Goal: Task Accomplishment & Management: Manage account settings

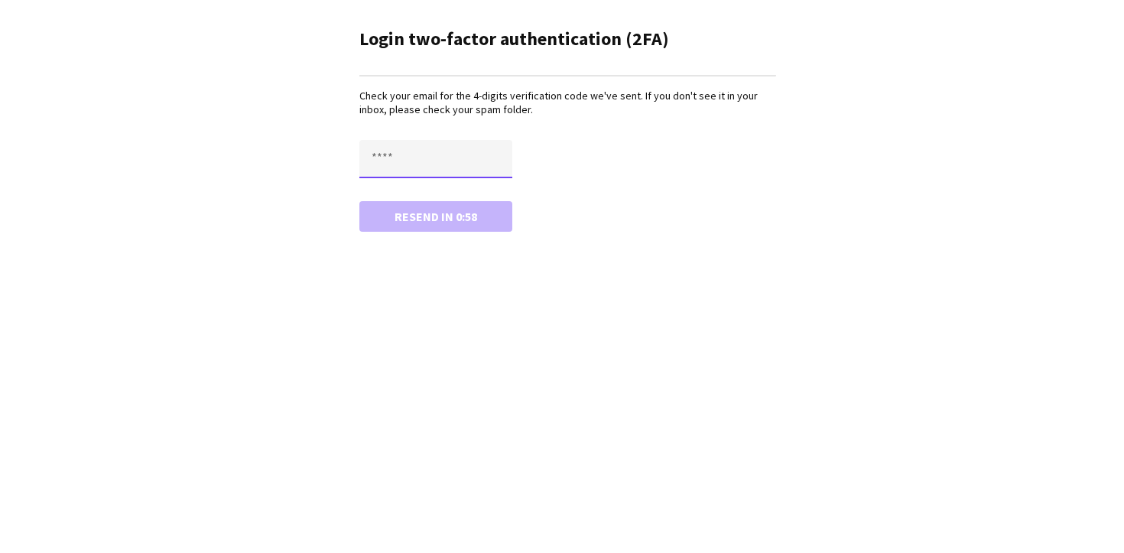
click at [374, 163] on input "text" at bounding box center [435, 159] width 153 height 38
type input "****"
click at [447, 220] on button "Confirm" at bounding box center [435, 216] width 153 height 31
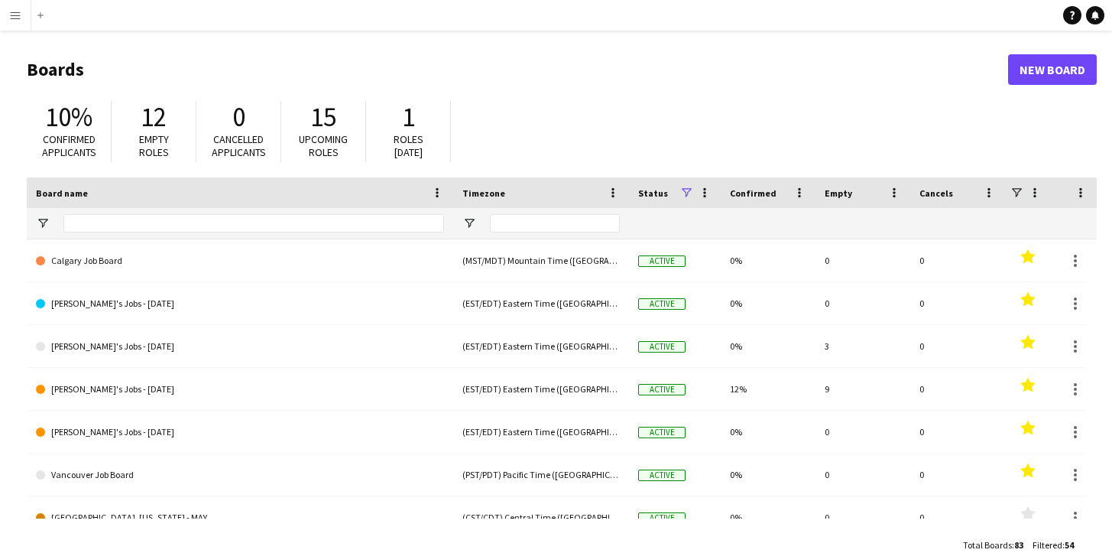
click at [19, 16] on app-icon "Menu" at bounding box center [15, 15] width 12 height 12
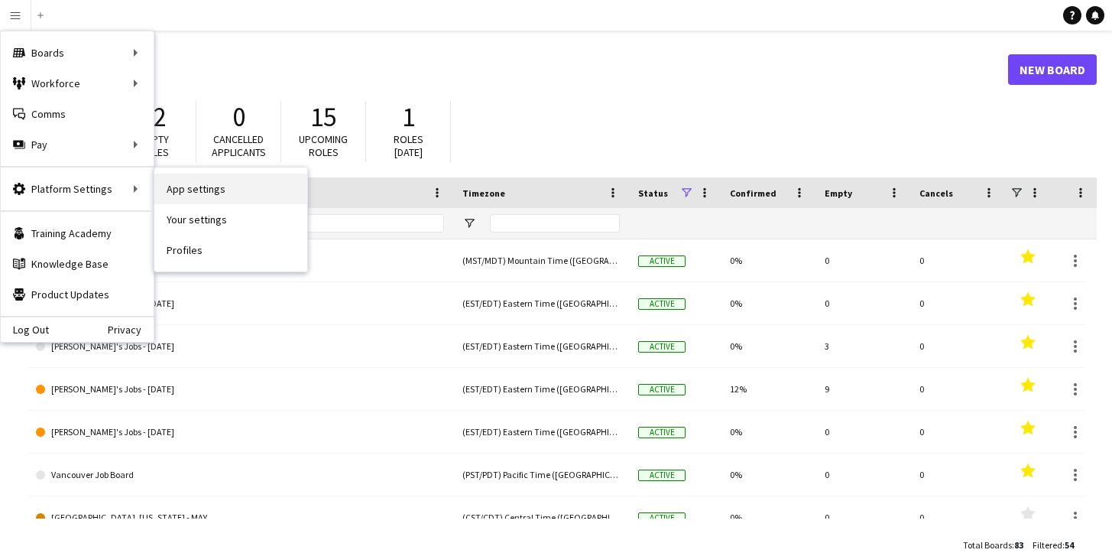
click at [187, 189] on link "App settings" at bounding box center [230, 189] width 153 height 31
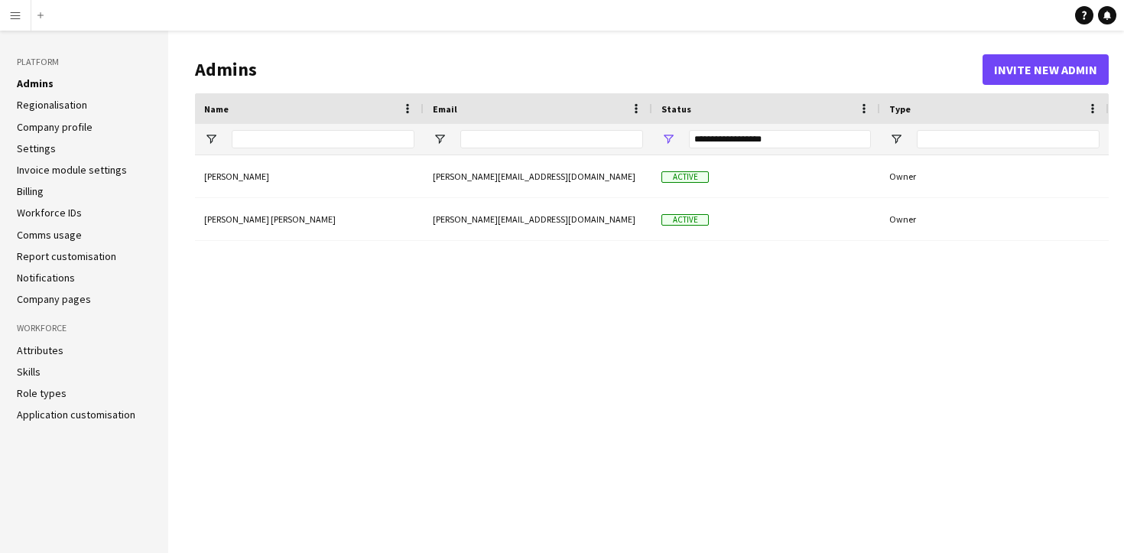
click at [67, 105] on link "Regionalisation" at bounding box center [52, 105] width 70 height 14
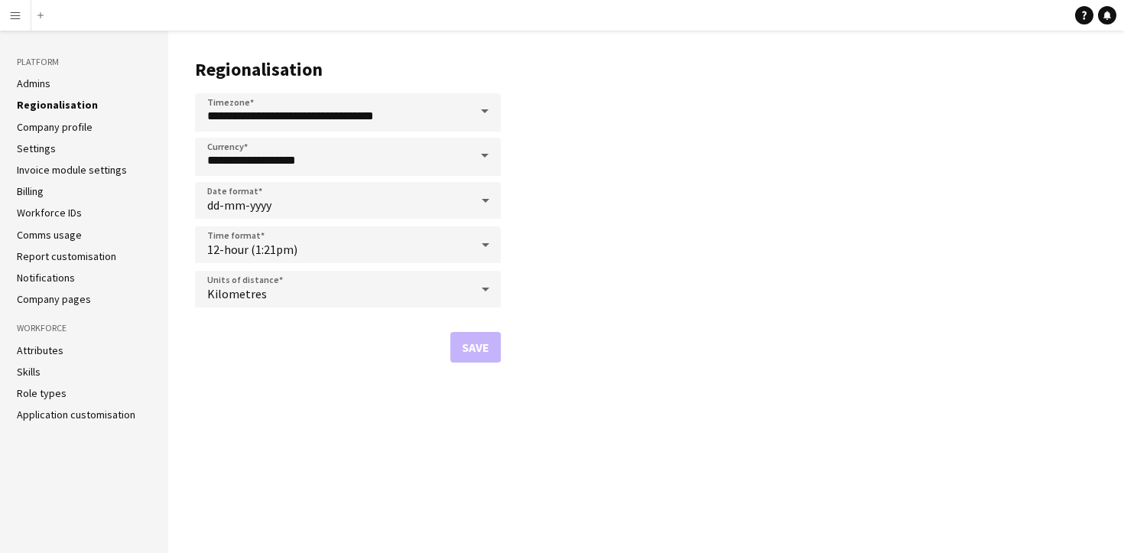
click at [11, 17] on app-icon "Menu" at bounding box center [15, 15] width 12 height 12
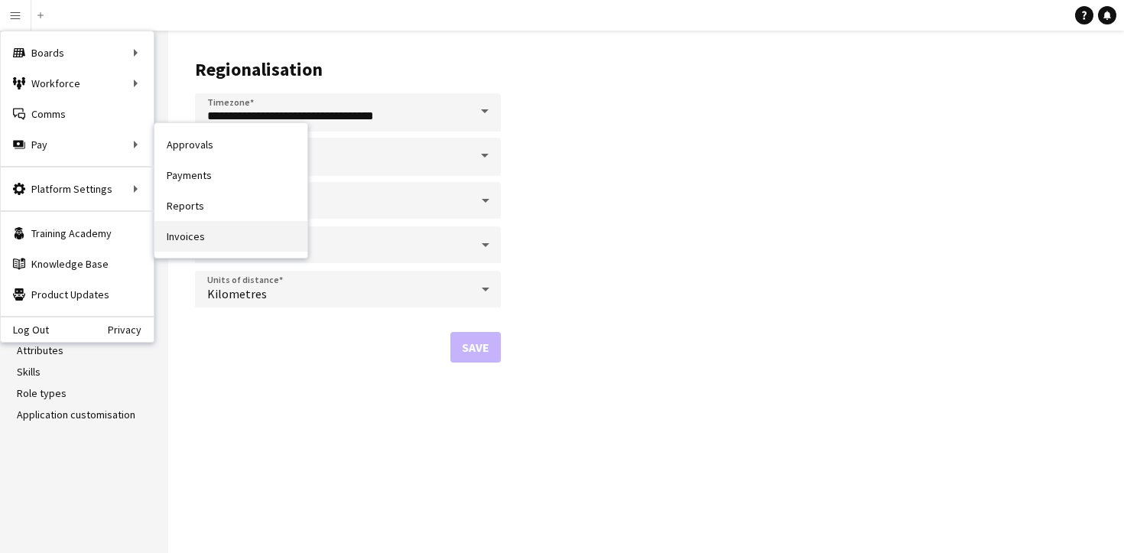
click at [187, 237] on link "Invoices" at bounding box center [230, 236] width 153 height 31
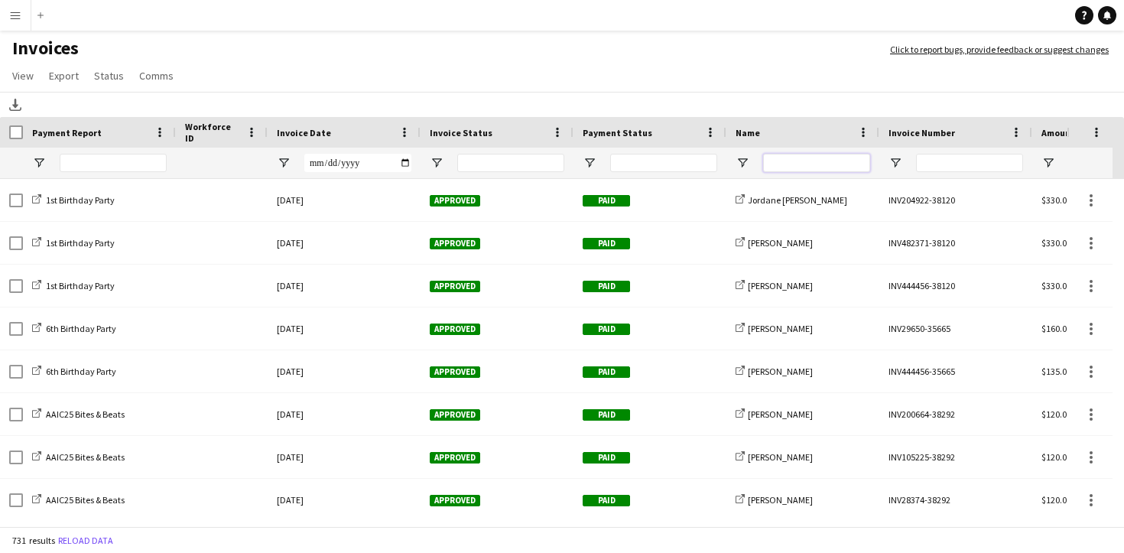
click at [789, 165] on input "Name Filter Input" at bounding box center [816, 163] width 107 height 18
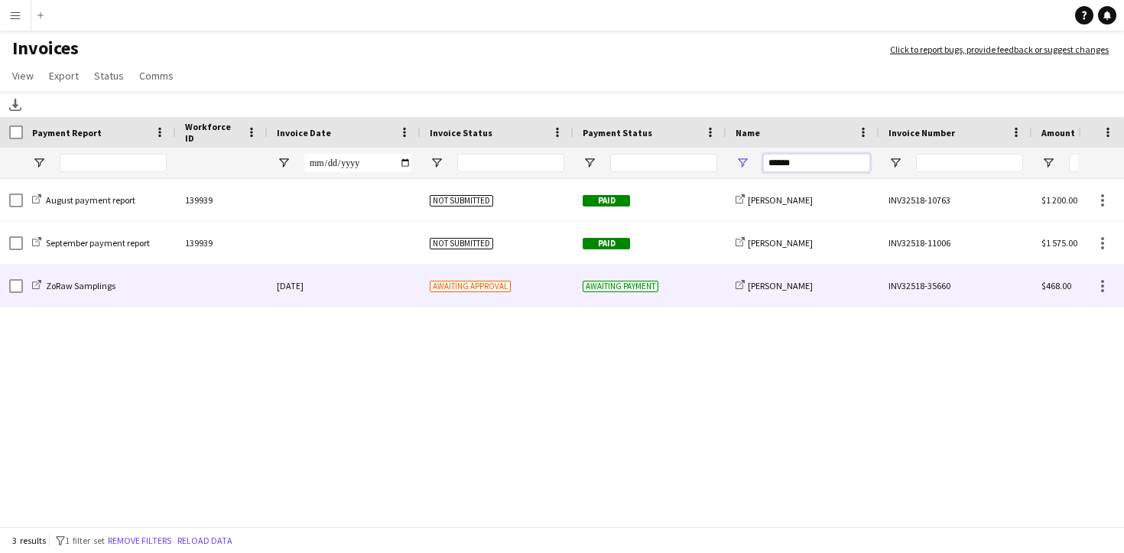
type input "******"
click at [388, 284] on div "03-October-2025" at bounding box center [344, 286] width 153 height 42
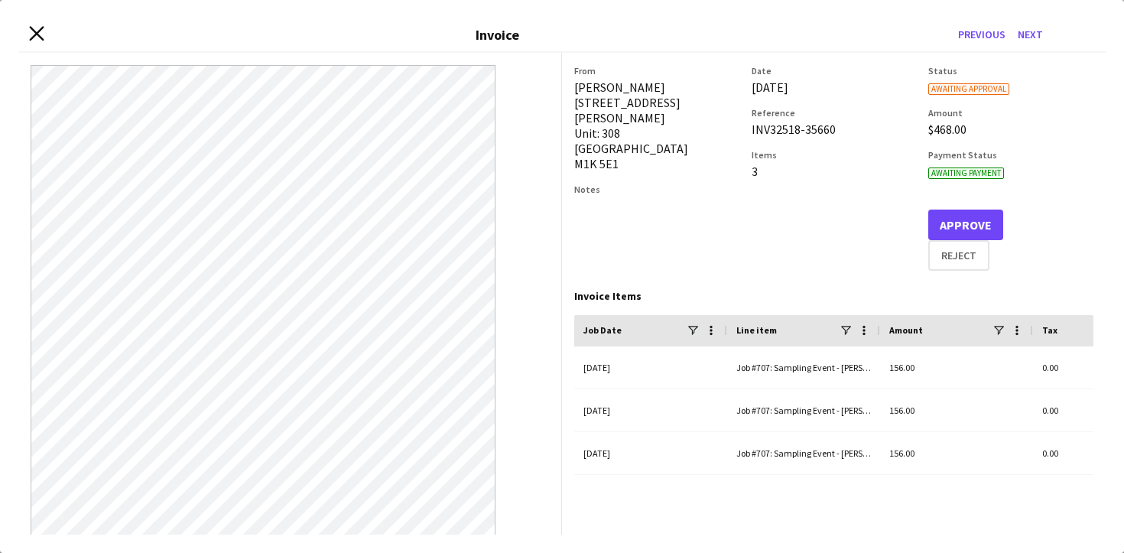
click at [37, 37] on icon "Close invoice dialog" at bounding box center [36, 34] width 15 height 15
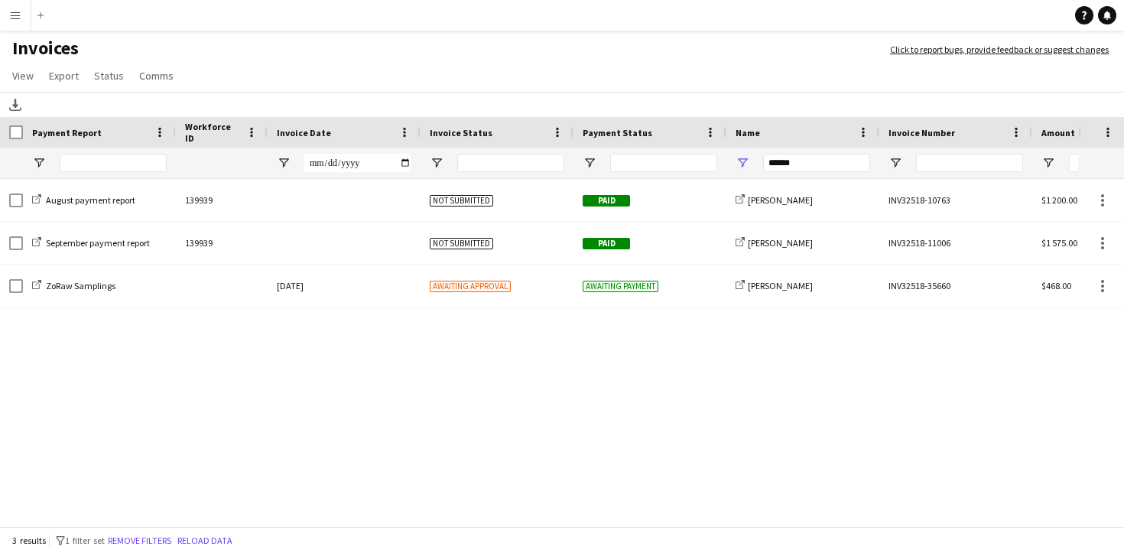
click at [19, 18] on app-icon "Menu" at bounding box center [15, 15] width 12 height 12
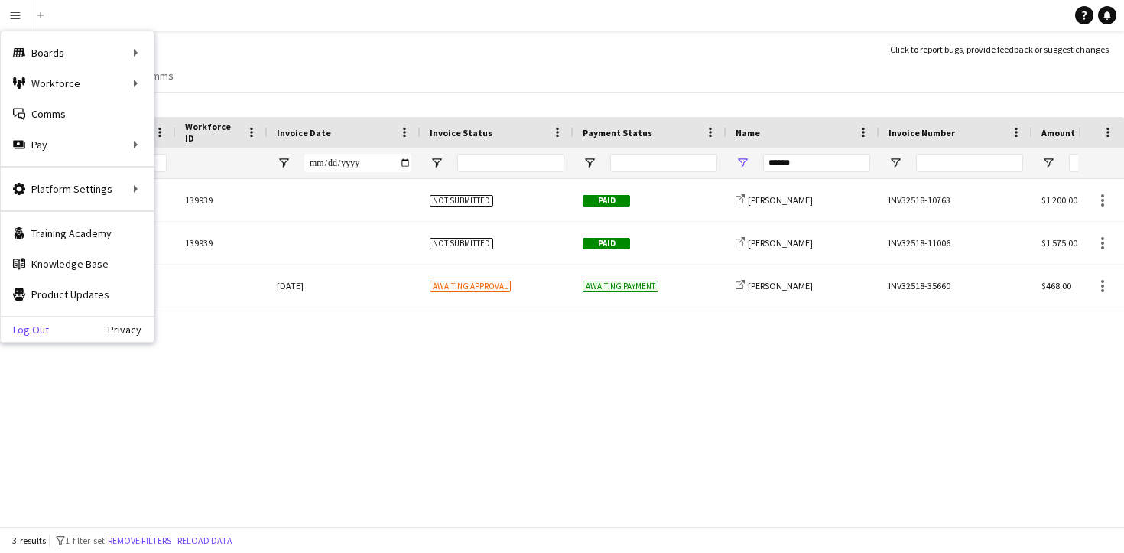
click at [43, 327] on link "Log Out" at bounding box center [25, 329] width 48 height 12
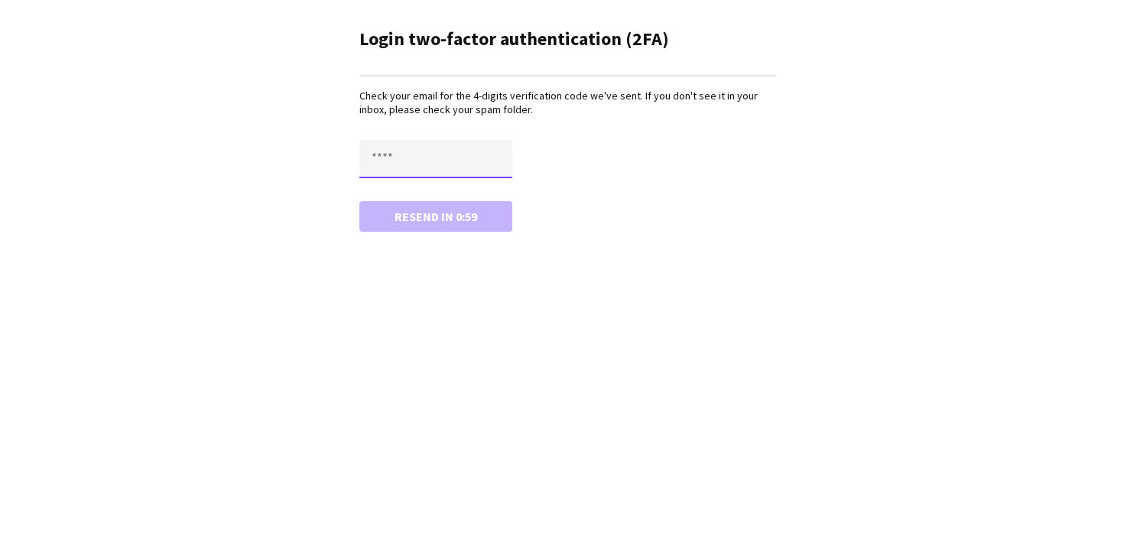
click at [412, 156] on input "text" at bounding box center [435, 159] width 153 height 38
type input "****"
click at [427, 212] on button "Confirm" at bounding box center [435, 216] width 153 height 31
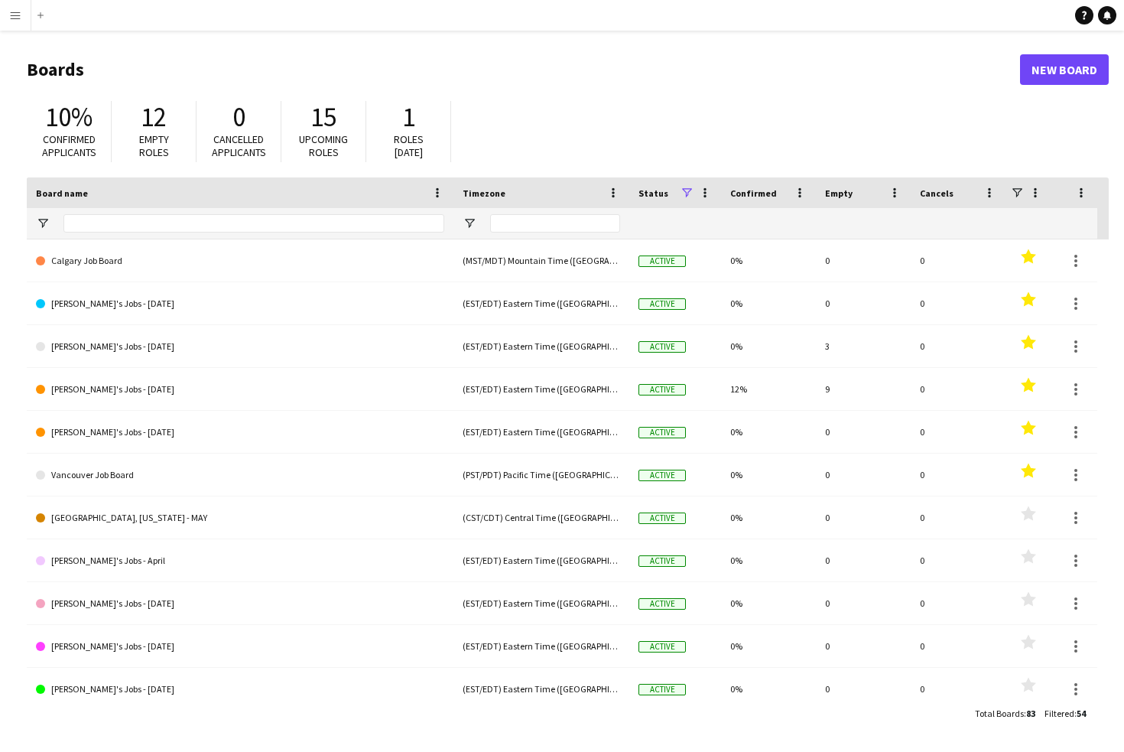
click at [11, 18] on app-icon "Menu" at bounding box center [15, 15] width 12 height 12
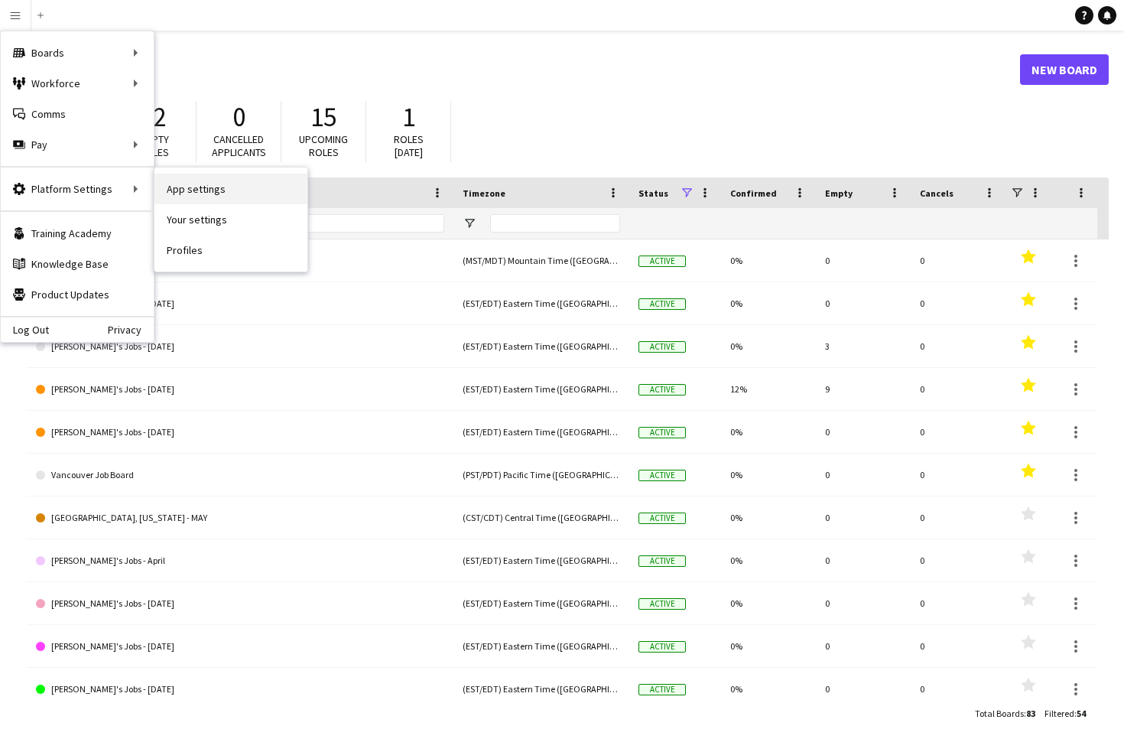
click at [196, 193] on link "App settings" at bounding box center [230, 189] width 153 height 31
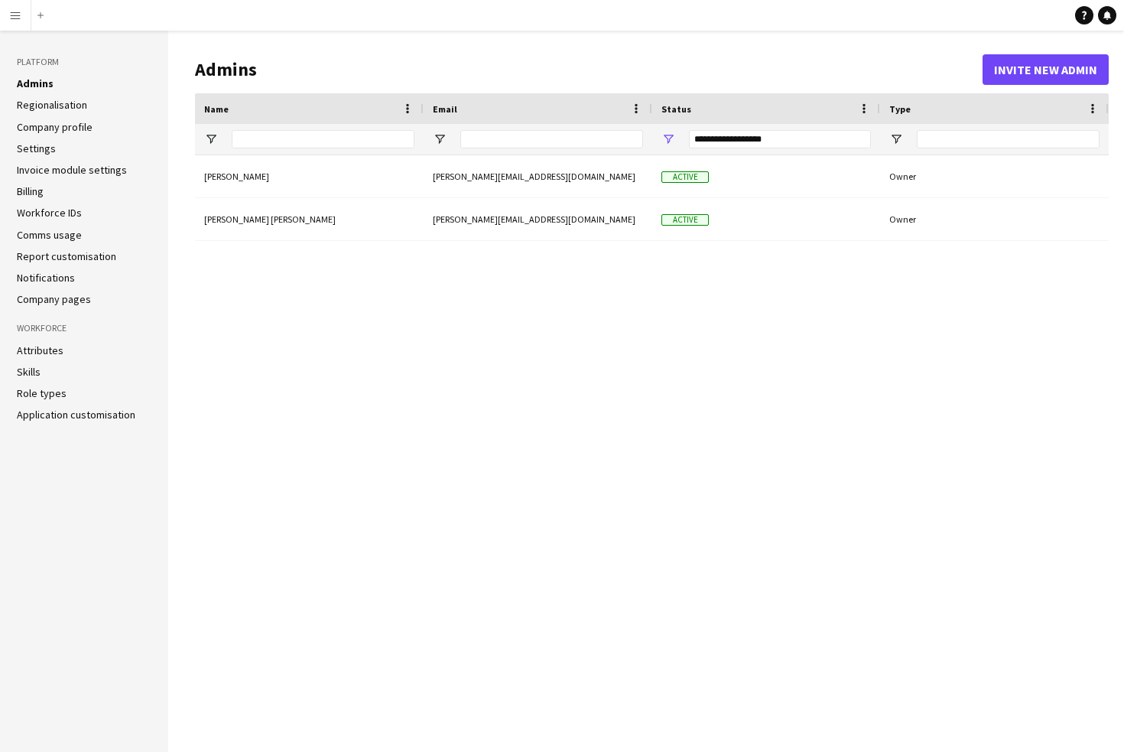
click at [65, 105] on link "Regionalisation" at bounding box center [52, 105] width 70 height 14
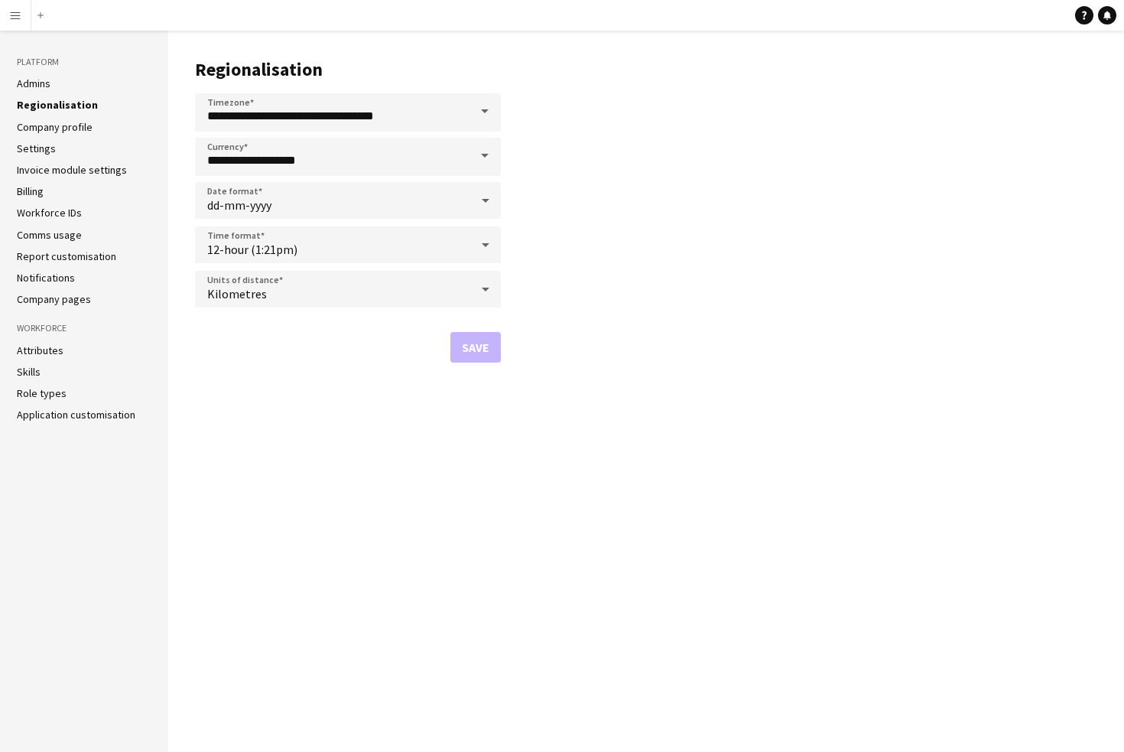
click at [12, 19] on app-icon "Menu" at bounding box center [15, 15] width 12 height 12
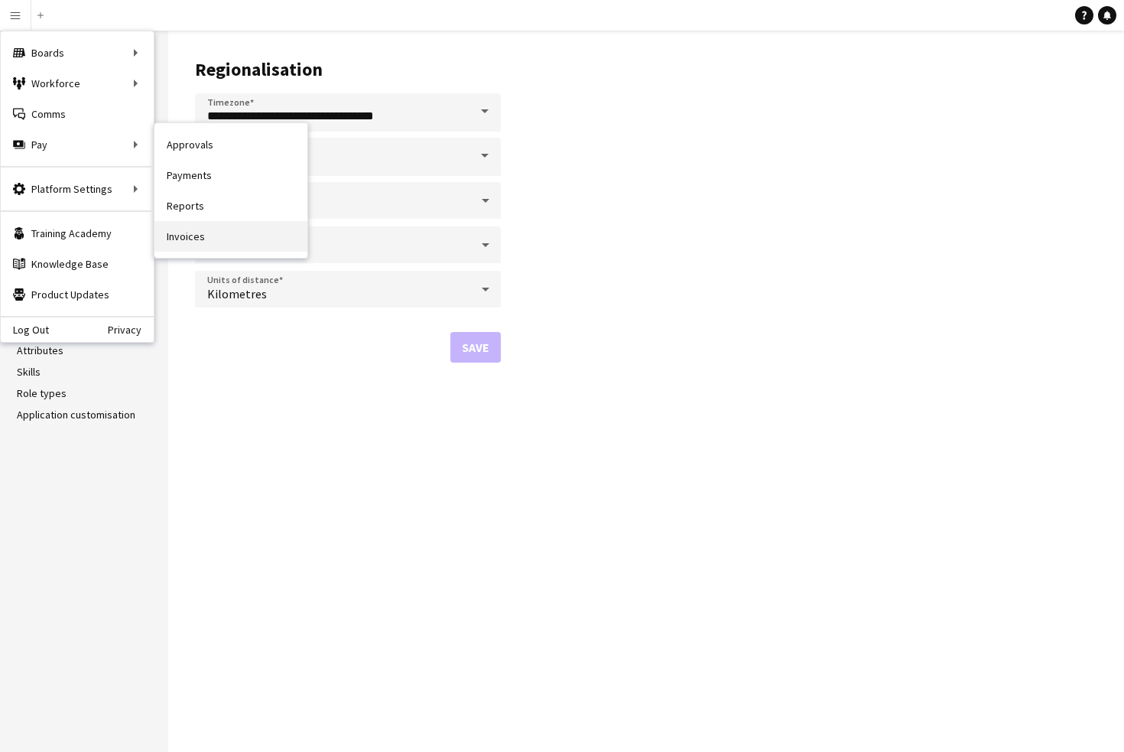
click at [190, 239] on link "Invoices" at bounding box center [230, 236] width 153 height 31
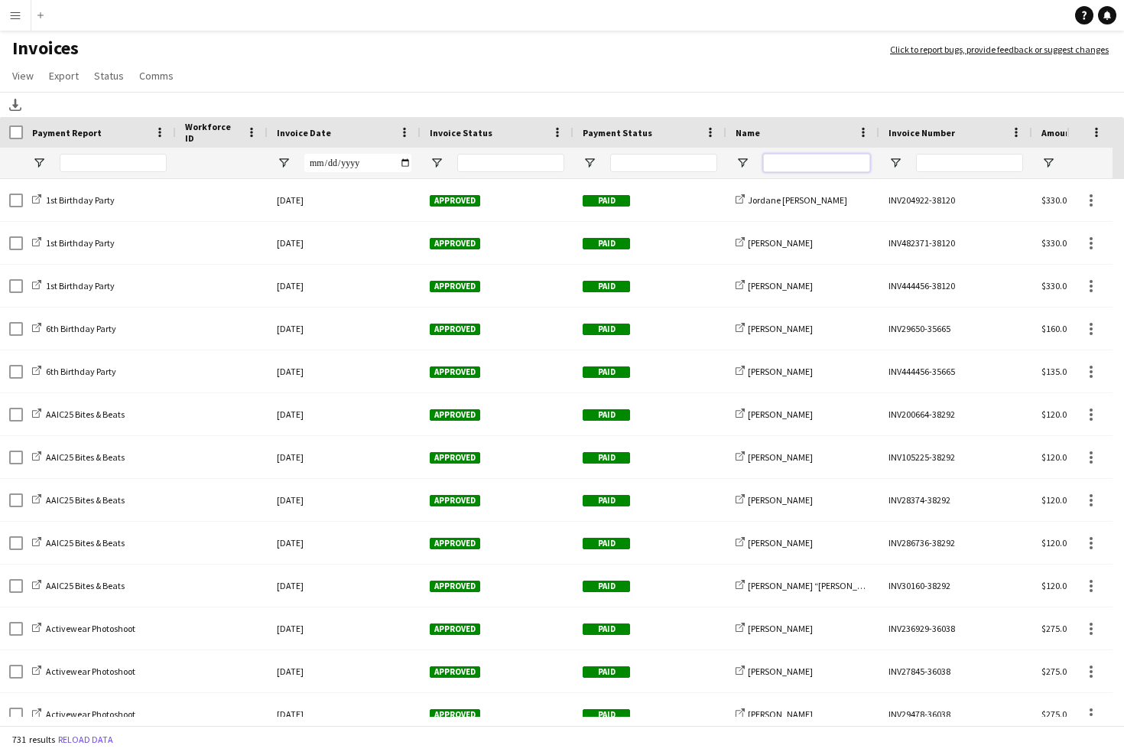
click at [775, 162] on input "Name Filter Input" at bounding box center [816, 163] width 107 height 18
paste input "**********"
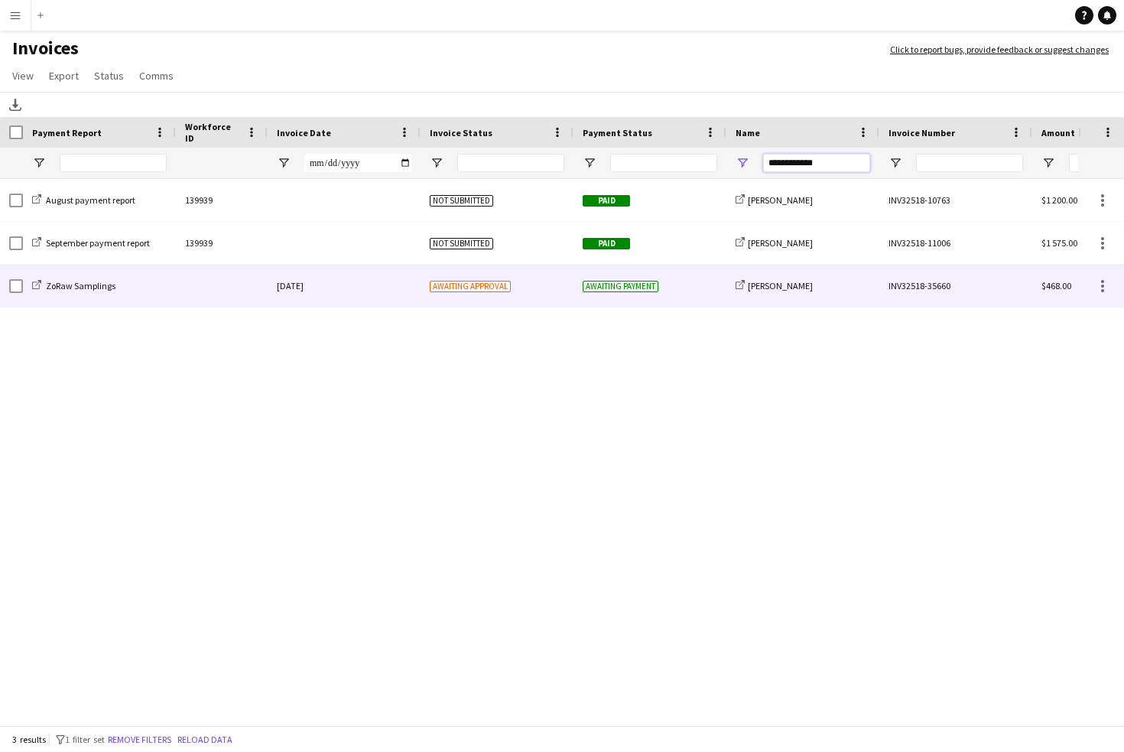
type input "**********"
click at [234, 281] on div at bounding box center [222, 286] width 92 height 42
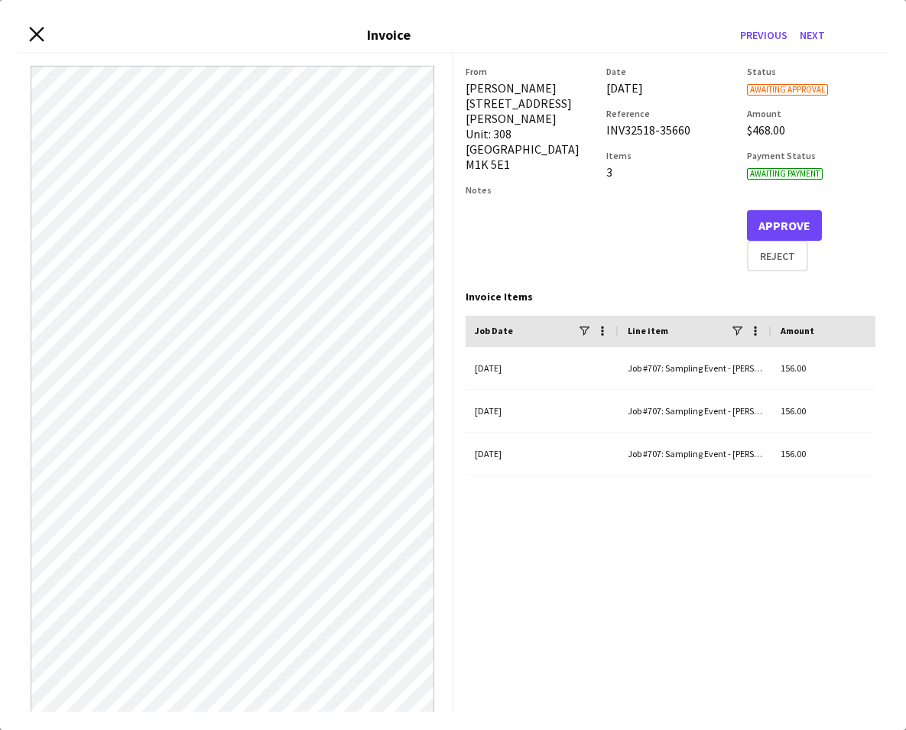
click at [37, 37] on icon "Close invoice dialog" at bounding box center [36, 34] width 15 height 15
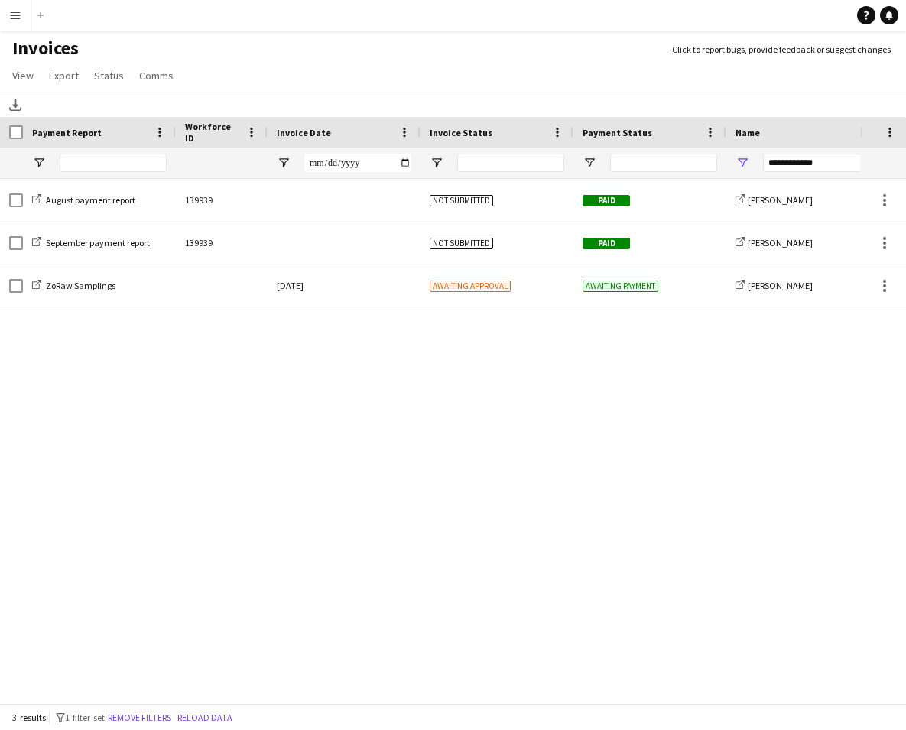
click at [16, 18] on app-icon "Menu" at bounding box center [15, 15] width 12 height 12
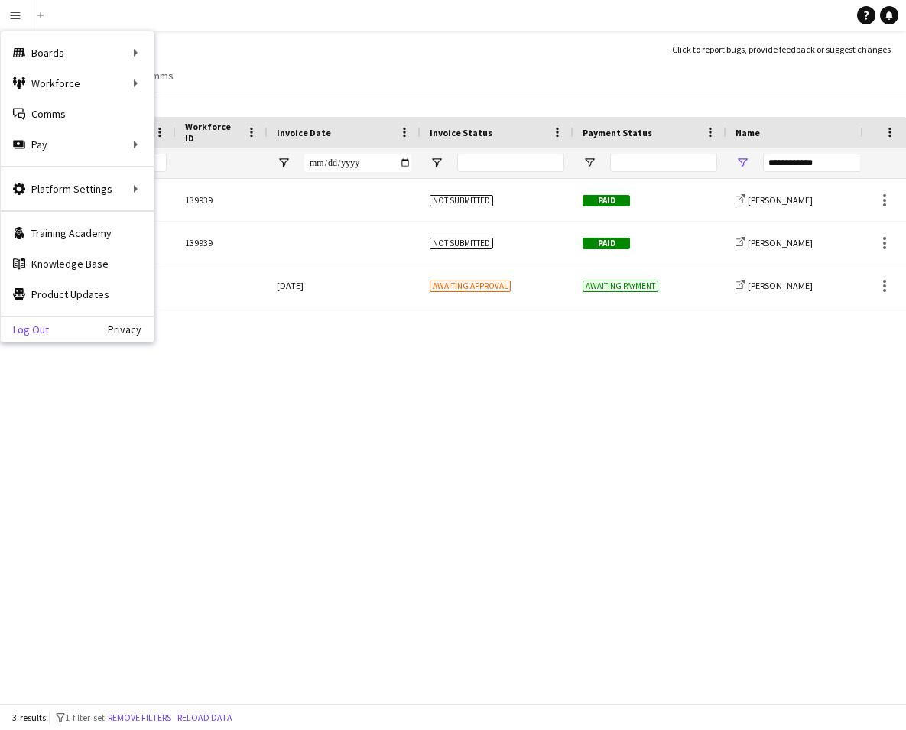
click at [38, 327] on link "Log Out" at bounding box center [25, 329] width 48 height 12
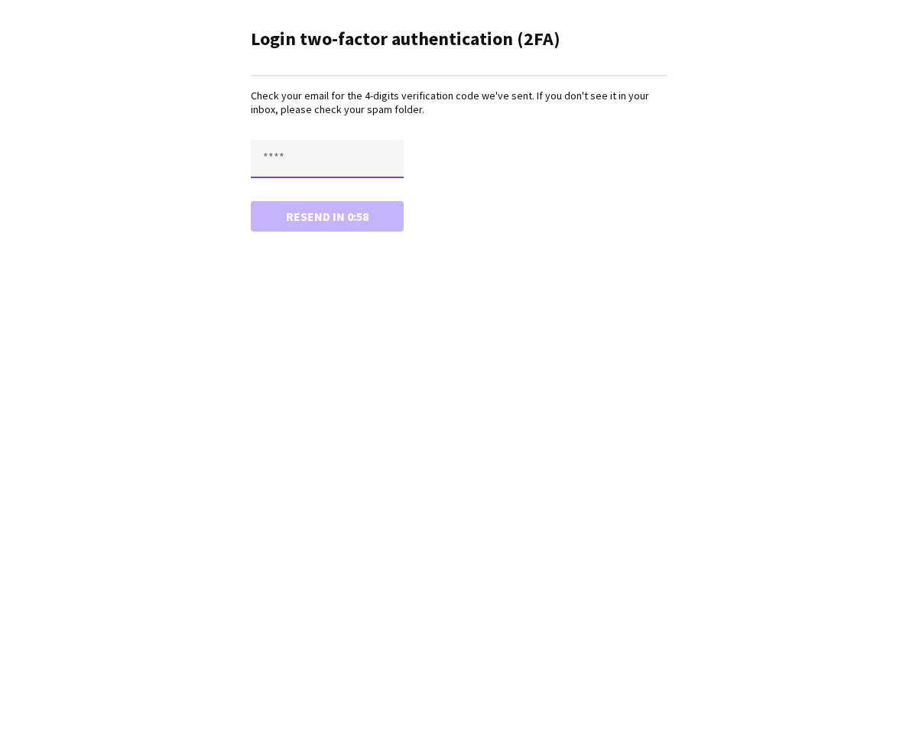
click at [289, 161] on input "text" at bounding box center [327, 159] width 153 height 38
type input "****"
click at [324, 216] on button "Confirm" at bounding box center [327, 216] width 153 height 31
